Goal: Information Seeking & Learning: Learn about a topic

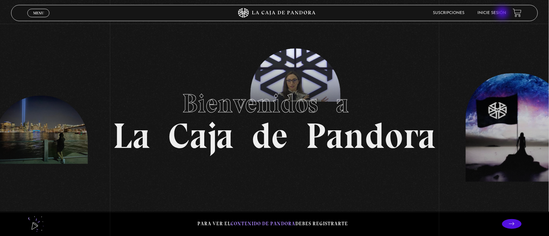
click at [503, 13] on link "Inicie sesión" at bounding box center [492, 13] width 29 height 4
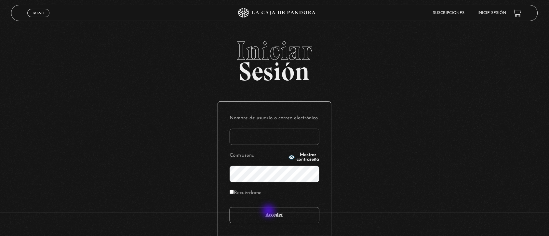
type input "[EMAIL_ADDRESS][DOMAIN_NAME]"
click at [269, 211] on input "Acceder" at bounding box center [275, 215] width 90 height 16
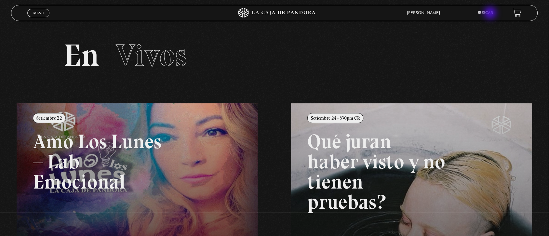
click at [491, 14] on link "Buscar" at bounding box center [485, 13] width 15 height 4
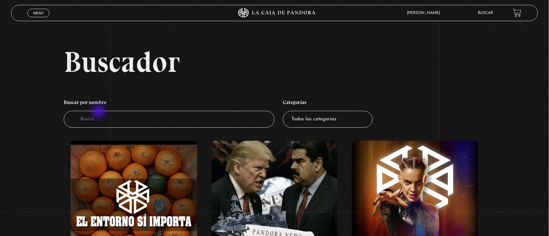
click at [99, 112] on input "Buscador" at bounding box center [169, 119] width 211 height 17
type input "halloween"
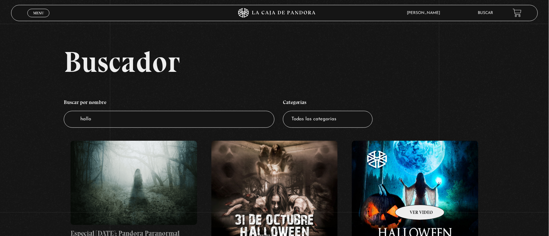
click at [411, 195] on figure at bounding box center [415, 204] width 126 height 126
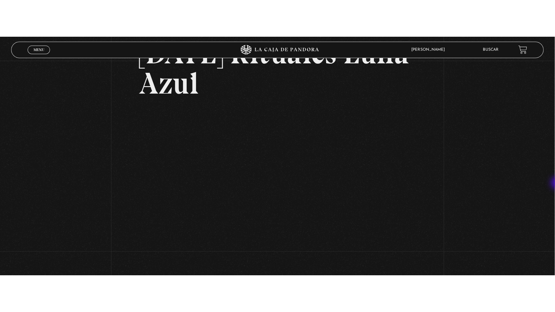
scroll to position [77, 0]
